Goal: Ask a question

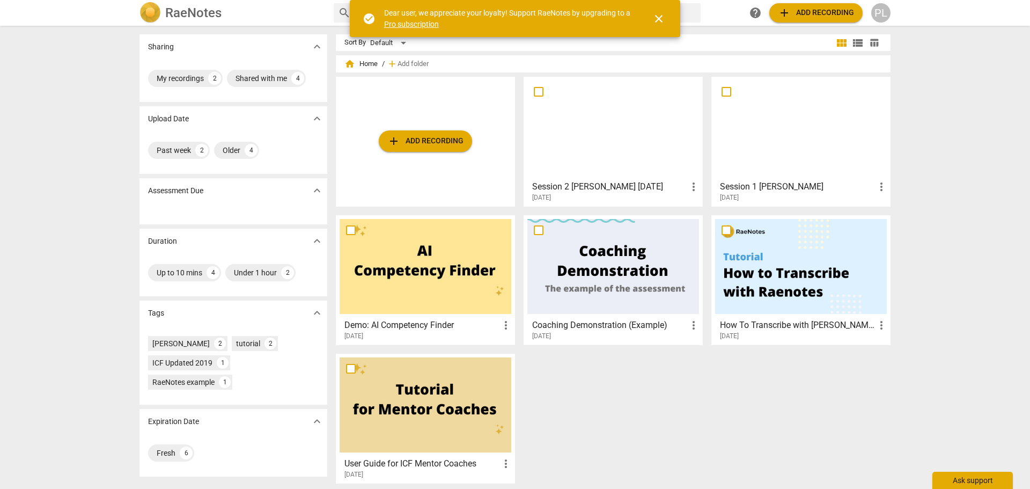
click at [954, 482] on div "Ask support" at bounding box center [972, 480] width 80 height 17
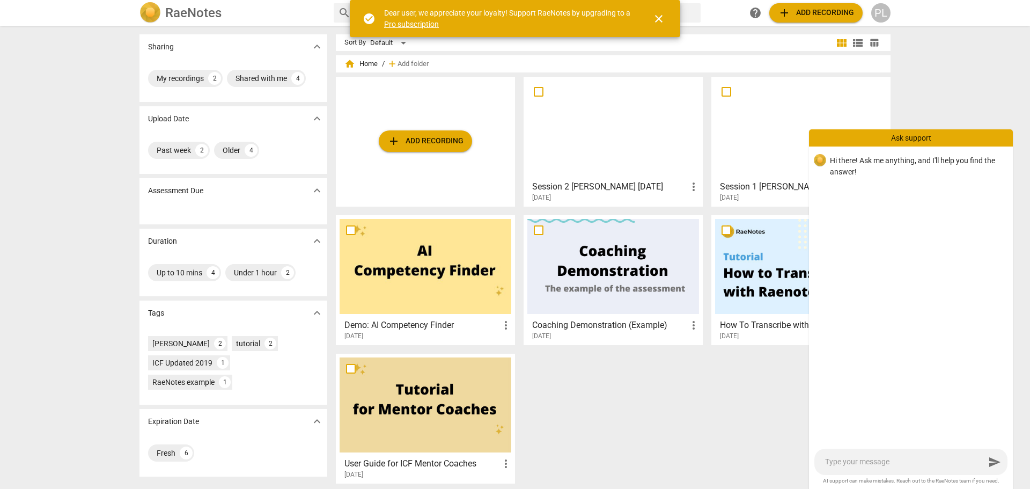
click at [861, 464] on textarea at bounding box center [905, 462] width 160 height 10
type textarea "H"
type textarea "Hi"
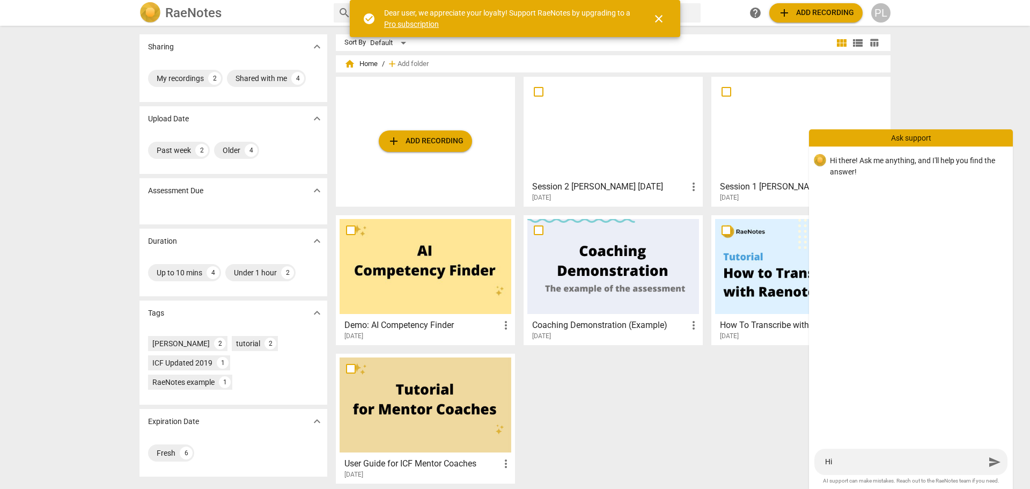
type textarea "Hi,"
type textarea "Hi, I"
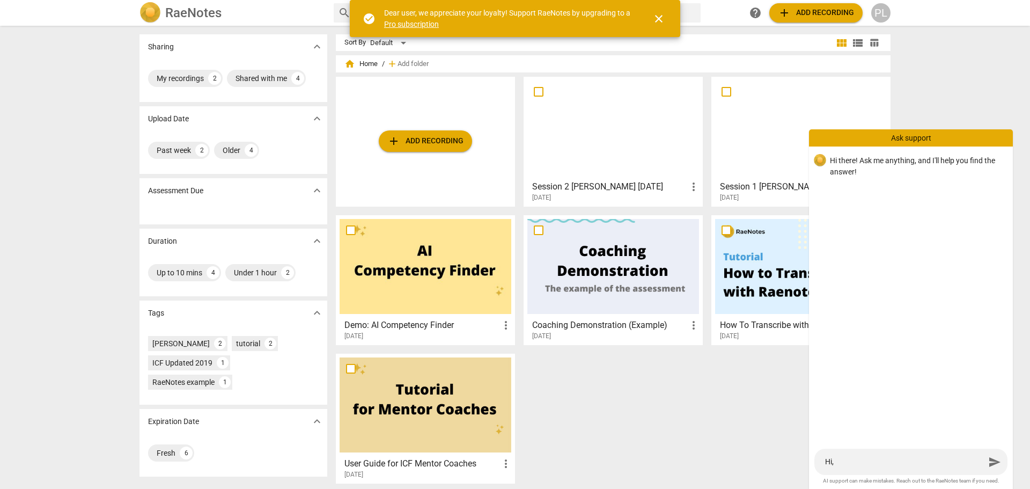
type textarea "Hi, I"
type textarea "Hi, I h"
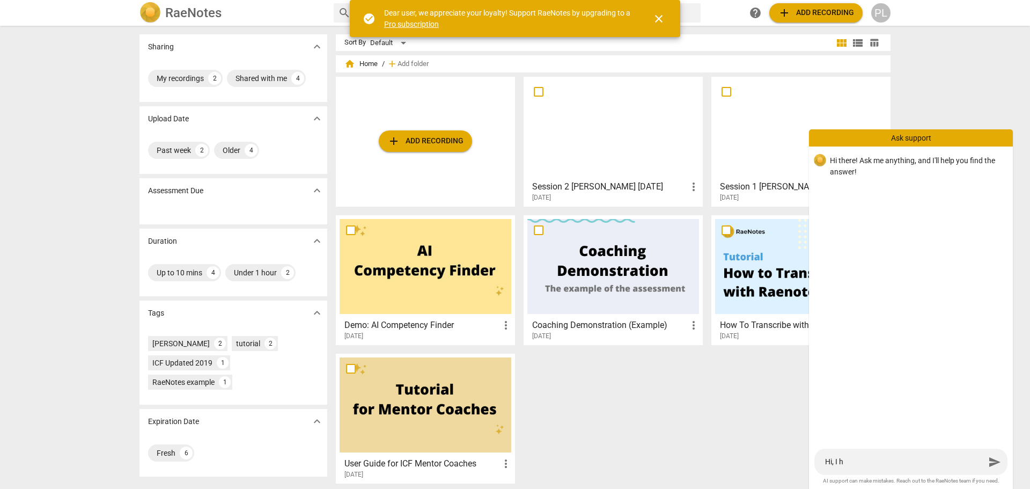
type textarea "Hi, I ha"
type textarea "Hi, I hav"
type textarea "Hi, I have"
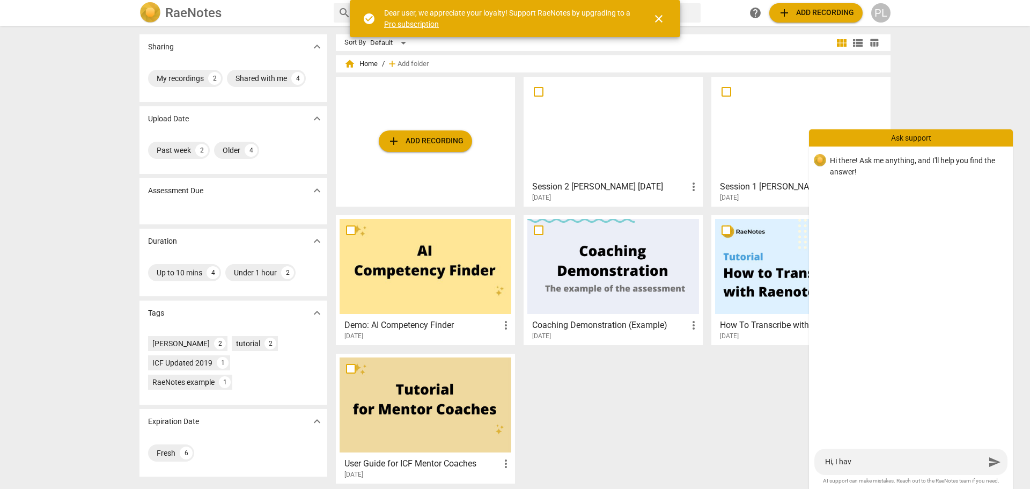
type textarea "Hi, I have"
type textarea "Hi, I have a"
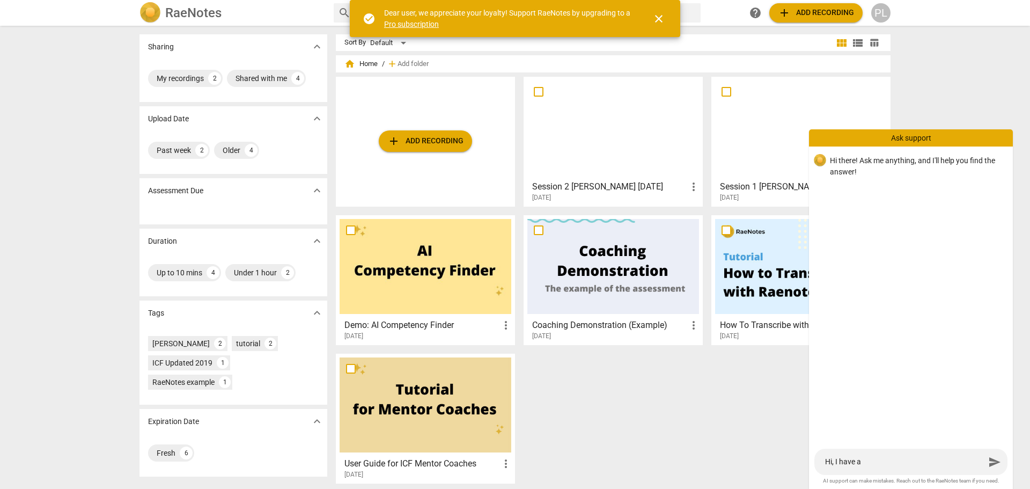
type textarea "Hi, I have a"
click at [865, 459] on textarea "Hi, I have a" at bounding box center [905, 462] width 160 height 10
type textarea "Hi, I have a s"
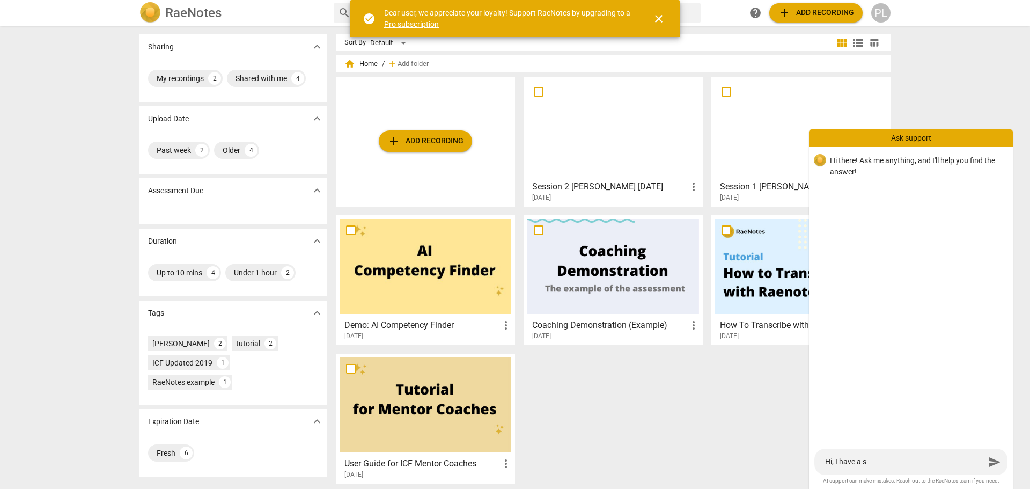
type textarea "Hi, I have a so"
type textarea "Hi, I have a sou"
type textarea "Hi, I have a soun"
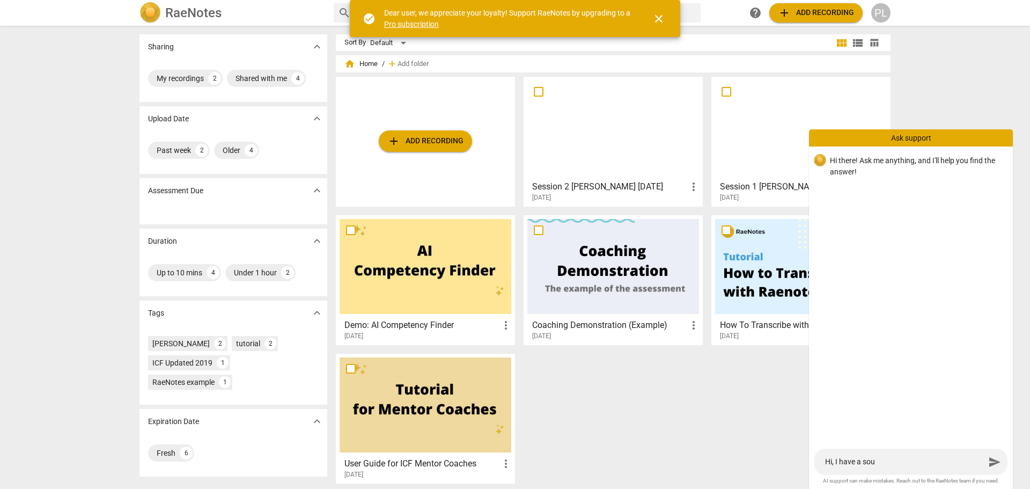
type textarea "Hi, I have a soun"
type textarea "Hi, I have a sound"
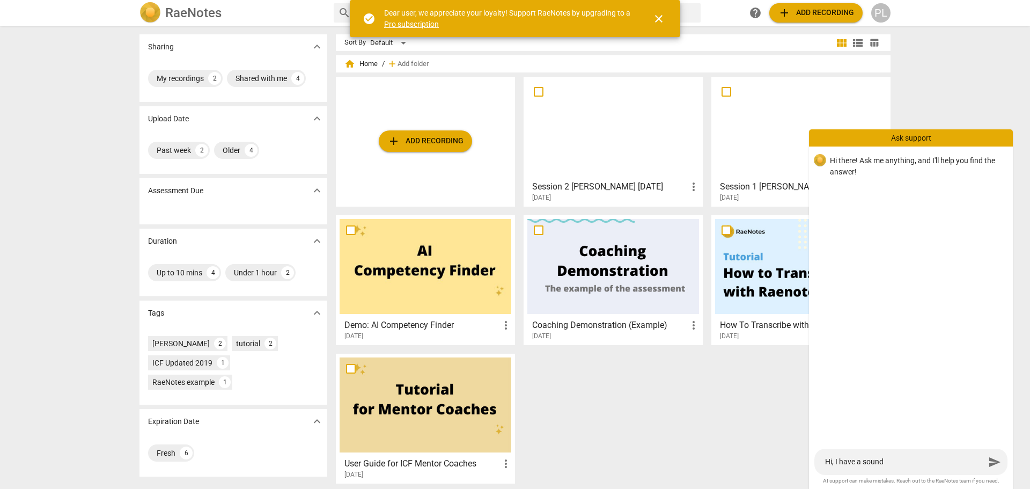
type textarea "Hi, I have a sound r"
type textarea "Hi, I have a sound re"
type textarea "Hi, I have a sound rec"
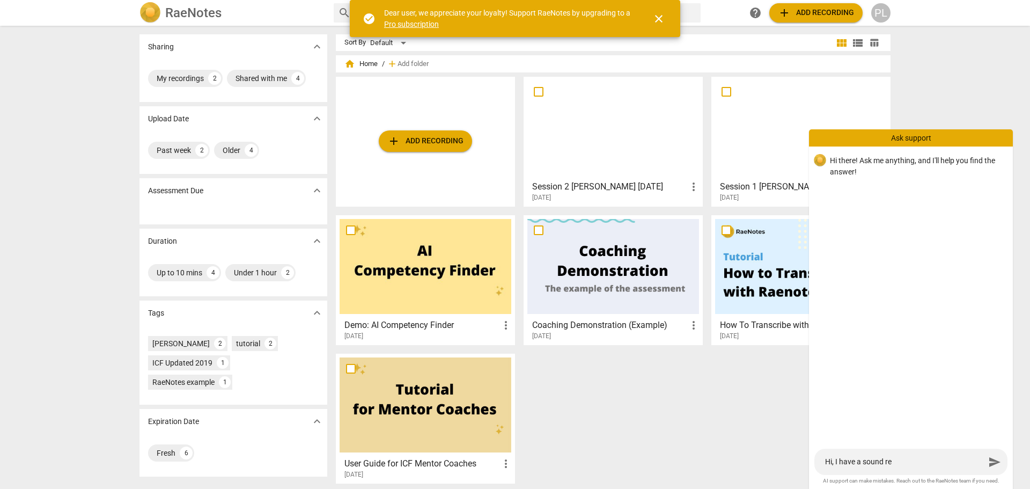
type textarea "Hi, I have a sound rec"
type textarea "Hi, I have a sound reco"
type textarea "Hi, I have a sound recor"
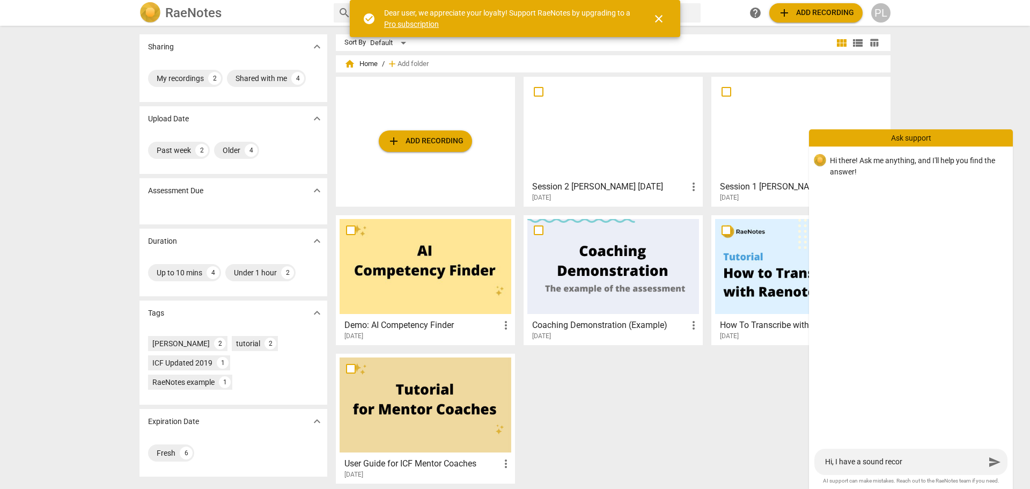
type textarea "Hi, I have a sound record"
type textarea "Hi, I have a sound recordi"
type textarea "Hi, I have a sound recordin"
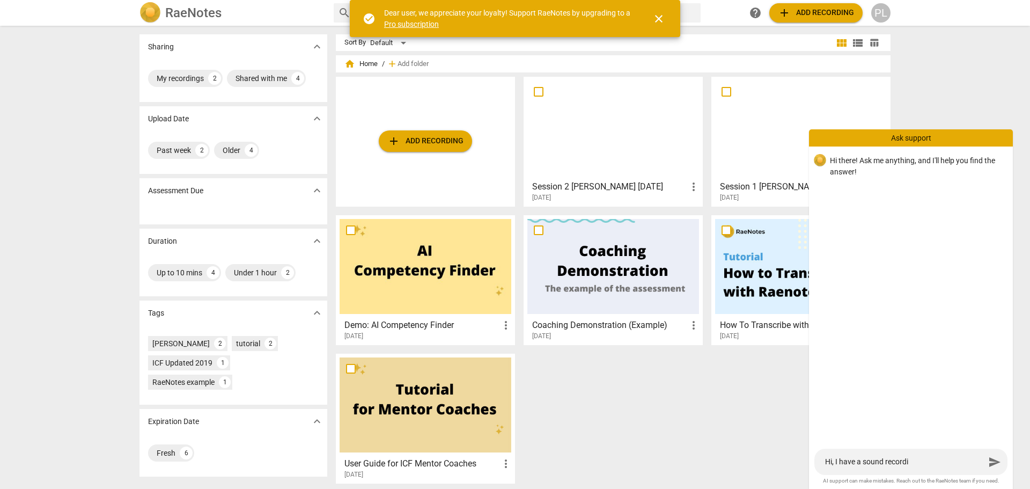
type textarea "Hi, I have a sound recordin"
type textarea "Hi, I have a sound recording"
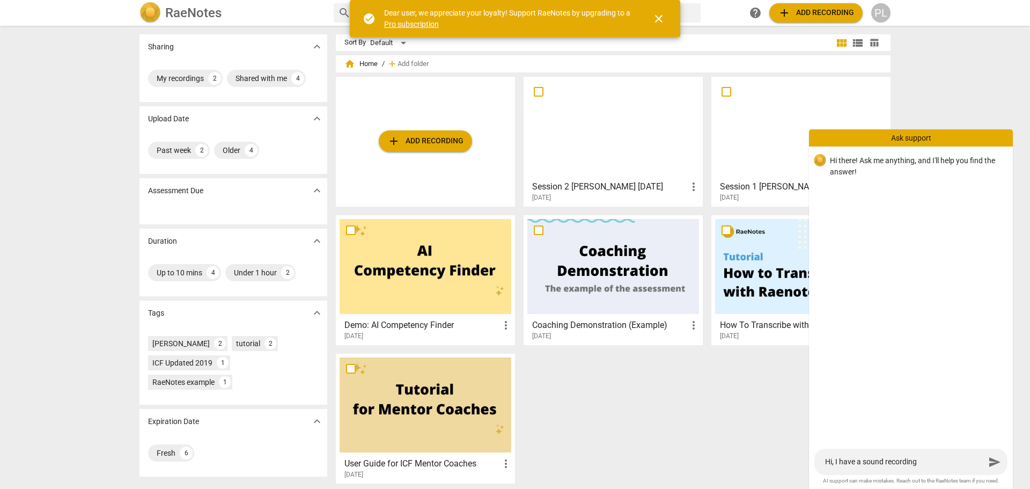
type textarea "Hi, I have a sound recording i"
type textarea "Hi, I have a sound recording in"
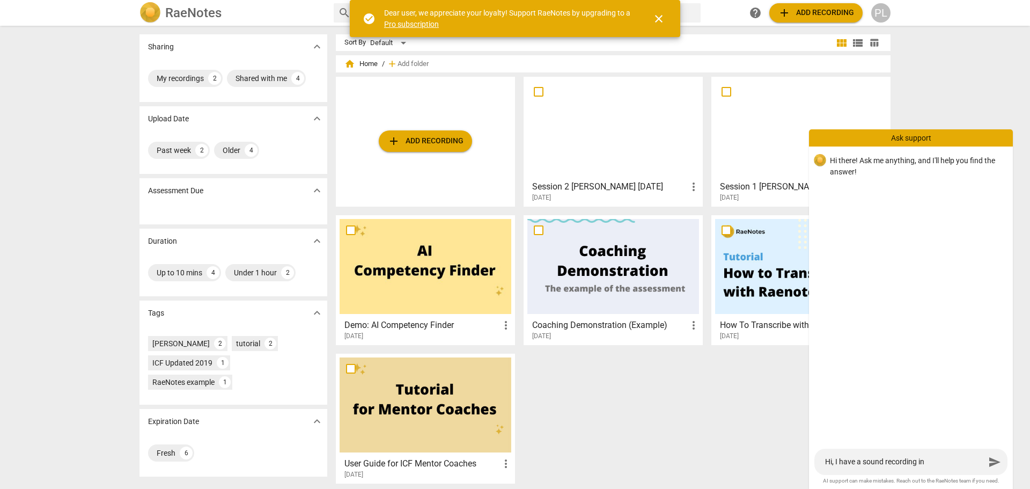
type textarea "Hi, I have a sound recording in"
type textarea "Hi, I have a sound recording in m"
type textarea "Hi, I have a sound recording in m4"
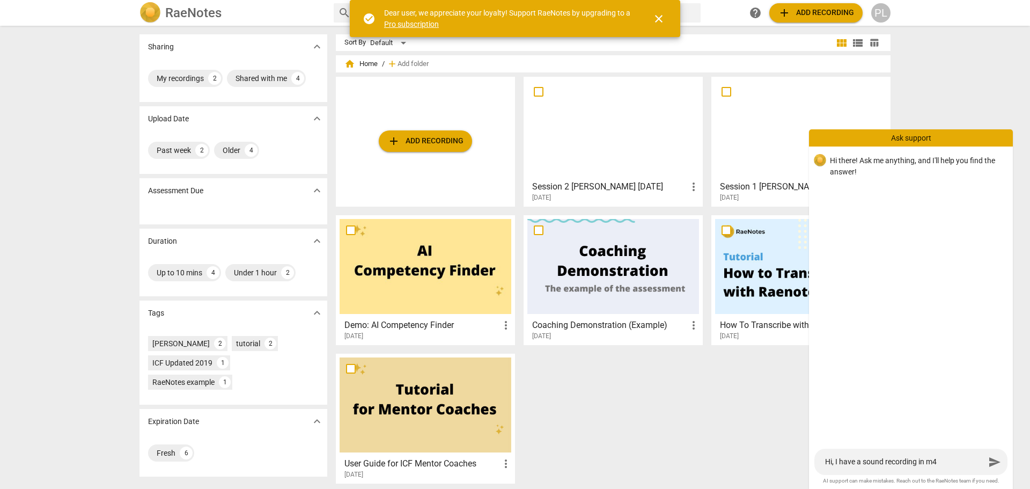
type textarea "Hi, I have a sound recording in m4a"
type textarea "Hi, I have a sound recording in m4a b"
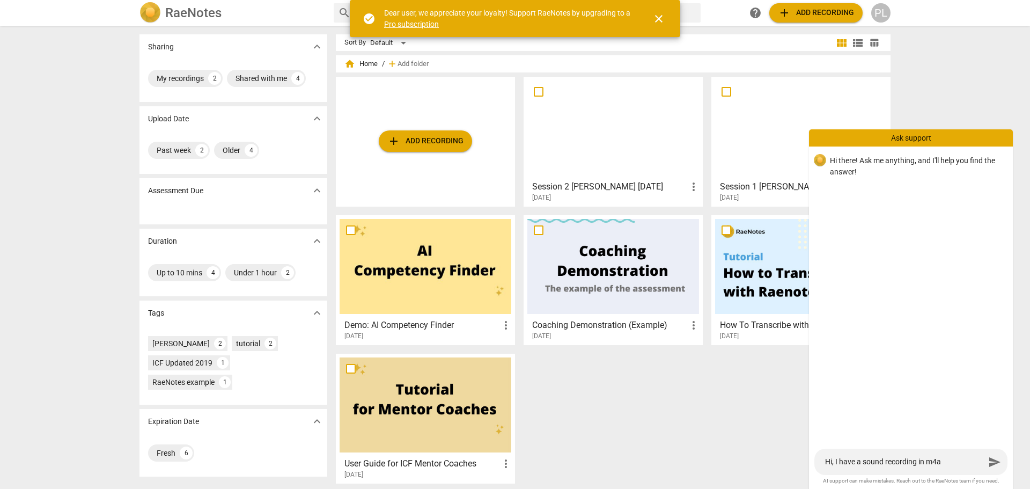
type textarea "Hi, I have a sound recording in m4a b"
type textarea "Hi, I have a sound recording in m4a bu"
type textarea "Hi, I have a sound recording in m4a but"
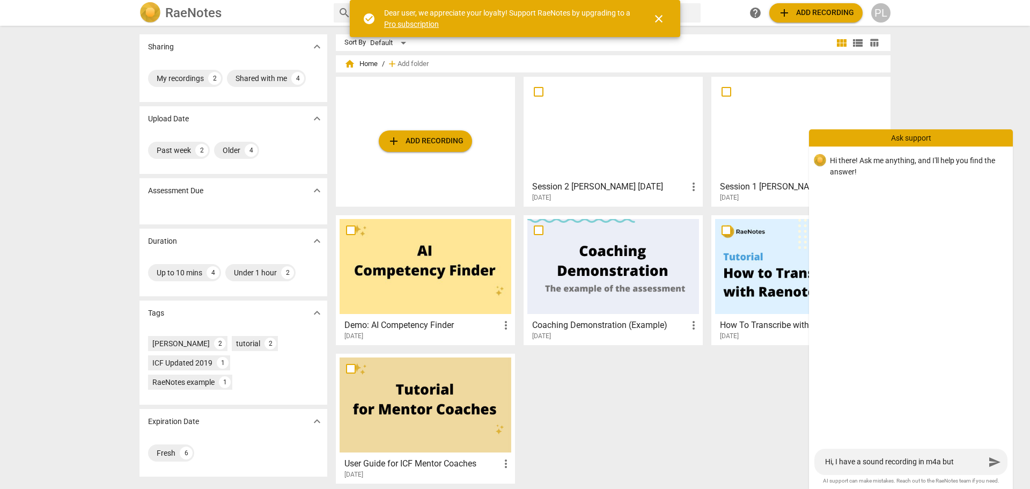
type textarea "Hi, I have a sound recording in m4a but"
type textarea "Hi, I have a sound recording in m4a but I"
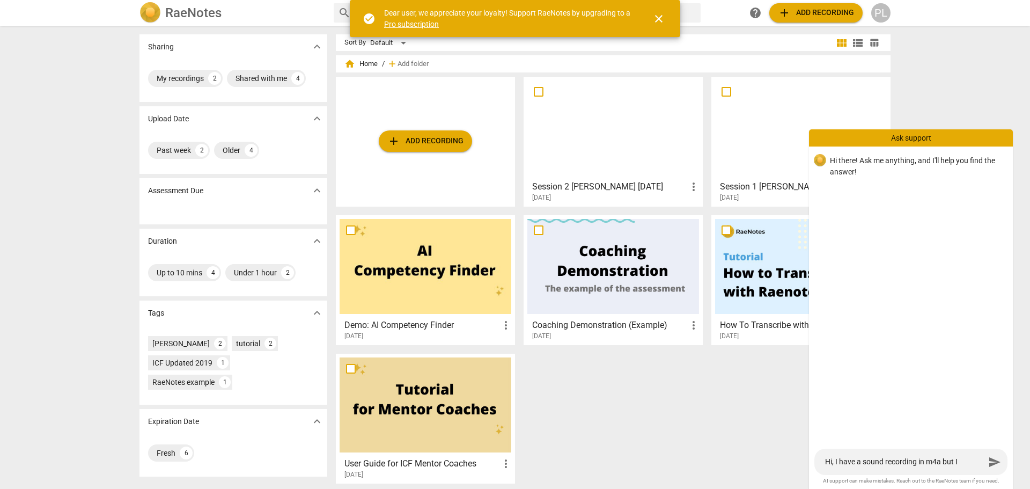
type textarea "Hi, I have a sound recording in m4a but I"
type textarea "Hi, I have a sound recording in m4a but I c"
type textarea "Hi, I have a sound recording in m4a but I ca"
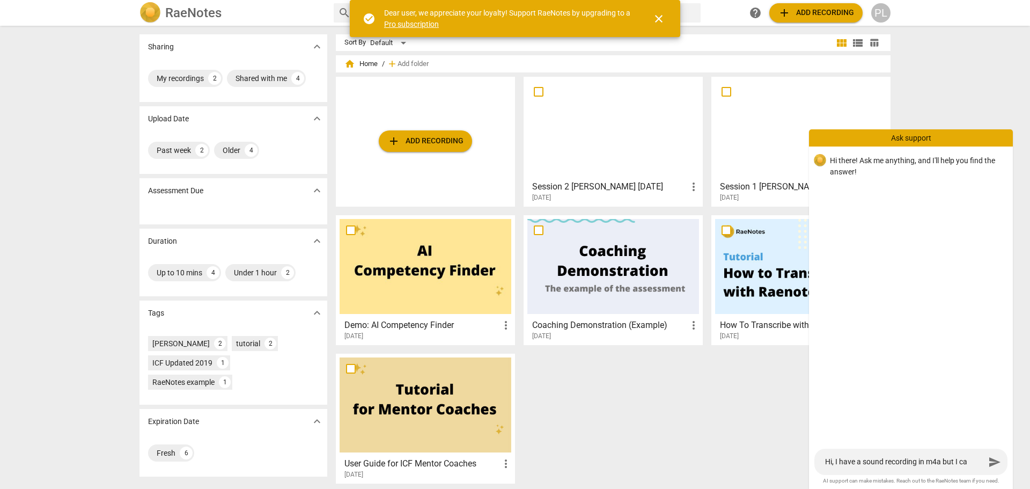
type textarea "Hi, I have a sound recording in m4a but I can"
type textarea "Hi, I have a sound recording in m4a but I can'"
type textarea "Hi, I have a sound recording in m4a but I can't"
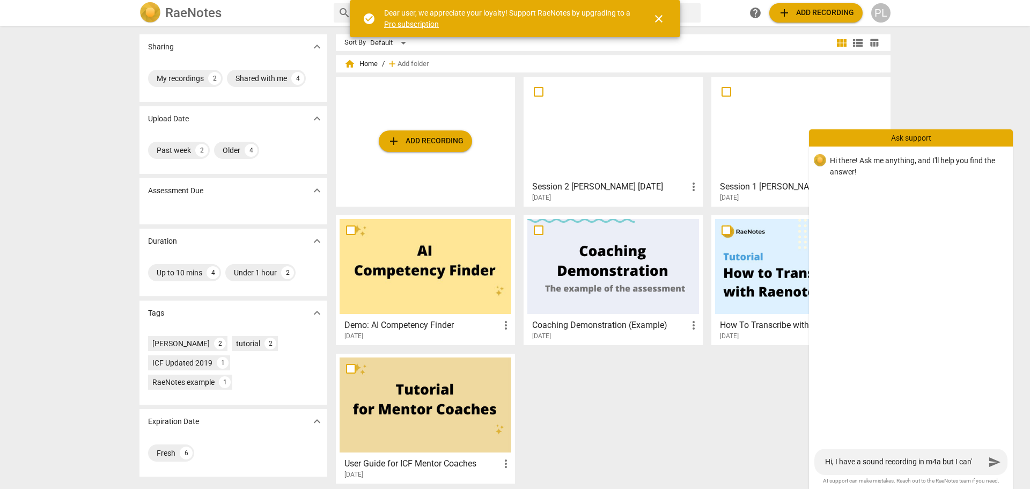
type textarea "Hi, I have a sound recording in m4a but I can't"
type textarea "Hi, I have a sound recording in m4a but I can't l"
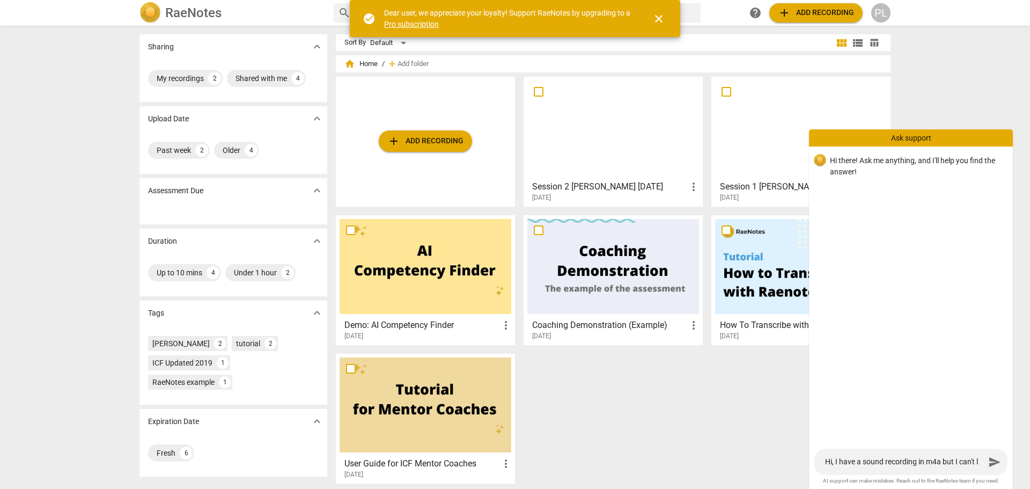
type textarea "Hi, I have a sound recording in m4a but I can't lo"
type textarea "Hi, I have a sound recording in m4a but I can't loa"
type textarea "Hi, I have a sound recording in m4a but I can't load"
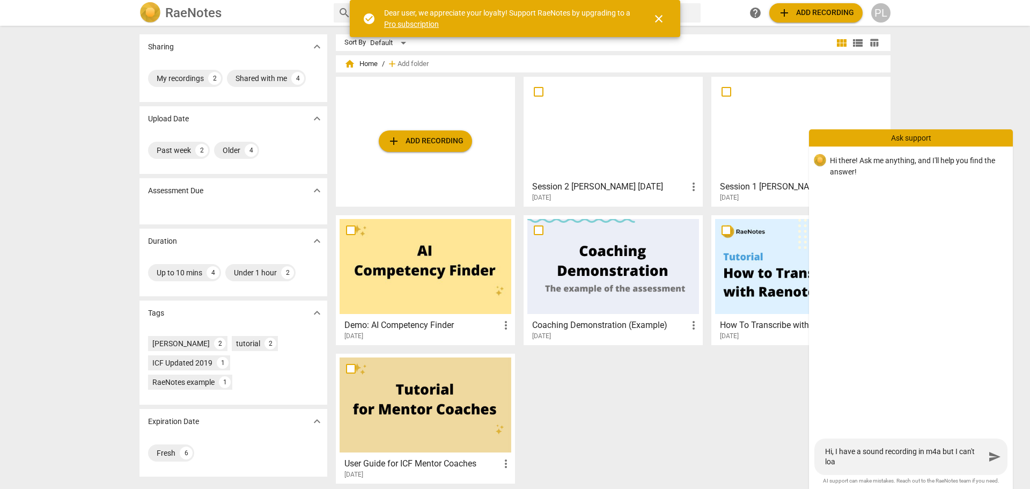
type textarea "Hi, I have a sound recording in m4a but I can't load"
type textarea "Hi, I have a sound recording in m4a but I can't load i"
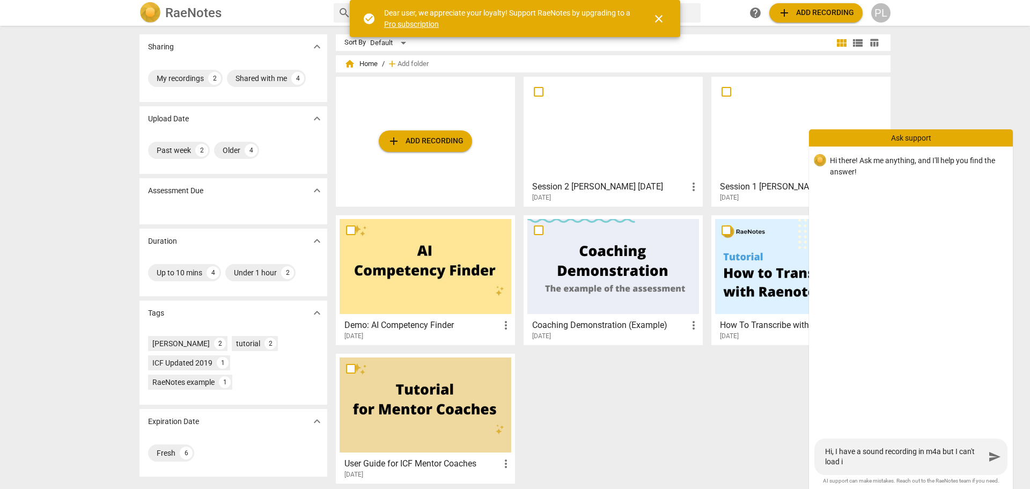
type textarea "Hi, I have a sound recording in m4a but I can't load it"
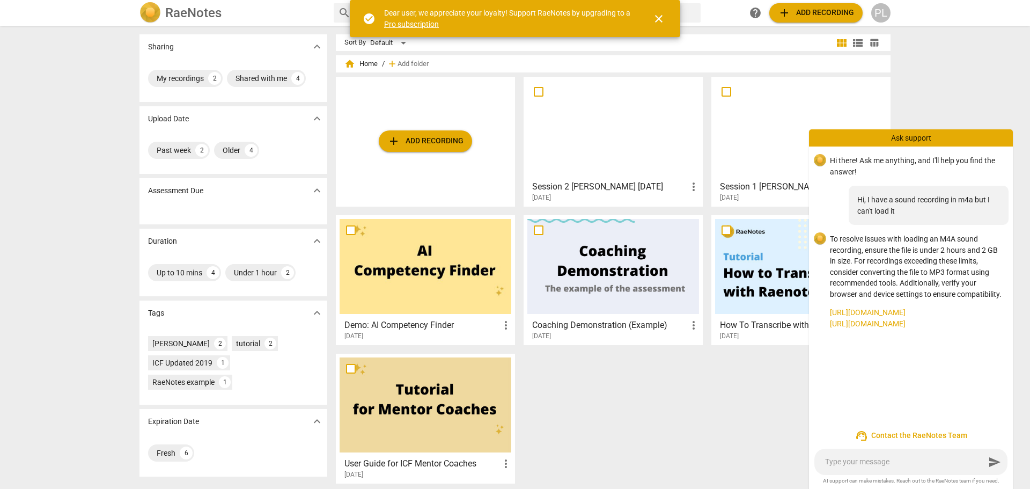
click at [856, 323] on link "[URL][DOMAIN_NAME]" at bounding box center [917, 323] width 174 height 11
